Goal: Information Seeking & Learning: Learn about a topic

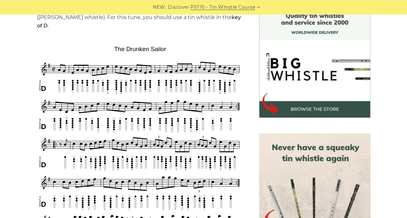
scroll to position [129, 0]
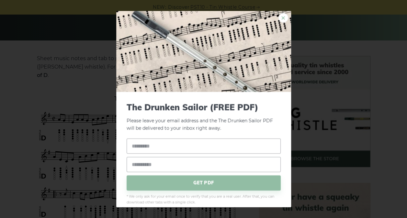
click at [281, 20] on link "×" at bounding box center [283, 18] width 10 height 10
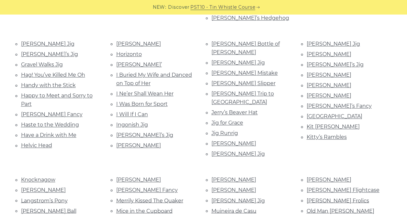
scroll to position [453, 0]
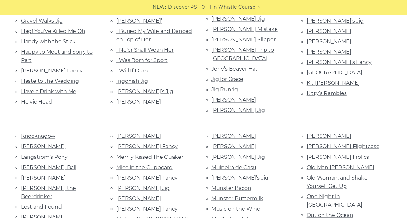
drag, startPoint x: 146, startPoint y: 203, endPoint x: 138, endPoint y: 199, distance: 8.5
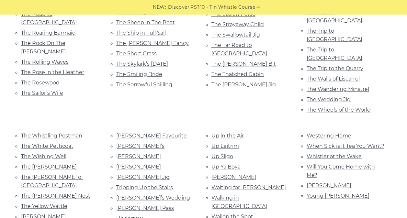
scroll to position [1456, 0]
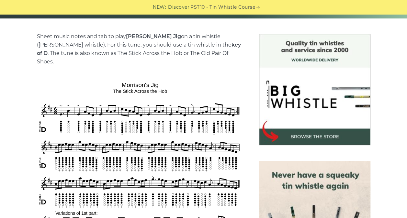
scroll to position [162, 0]
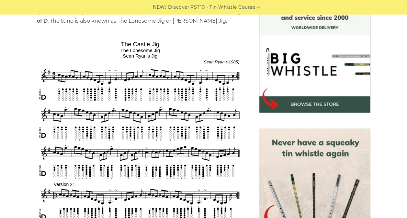
scroll to position [194, 0]
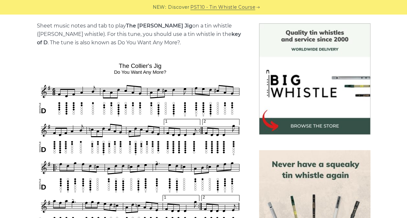
scroll to position [194, 0]
